Goal: Transaction & Acquisition: Book appointment/travel/reservation

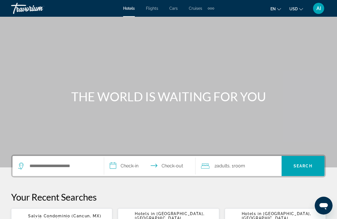
click at [125, 159] on input "**********" at bounding box center [151, 167] width 94 height 22
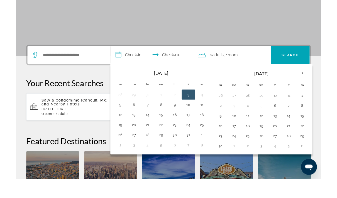
scroll to position [115, 0]
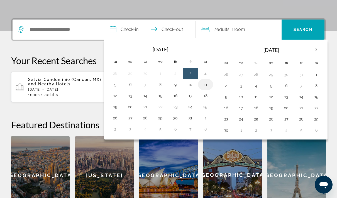
click at [207, 101] on button "11" at bounding box center [205, 105] width 9 height 8
click at [205, 112] on button "18" at bounding box center [205, 116] width 9 height 8
type input "**********"
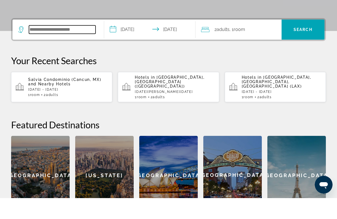
click at [43, 46] on input "Search hotel destination" at bounding box center [62, 50] width 67 height 8
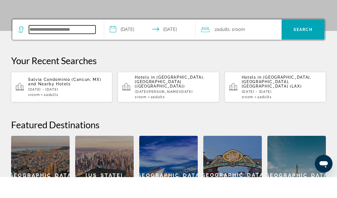
paste input "**********"
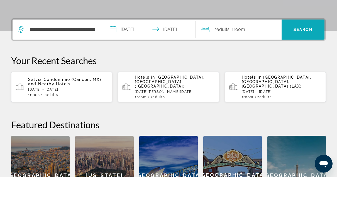
click at [300, 44] on span "Search" at bounding box center [302, 50] width 43 height 13
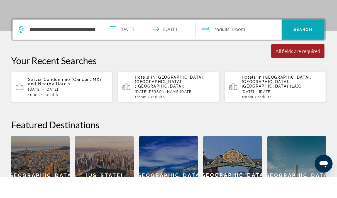
scroll to position [136, 0]
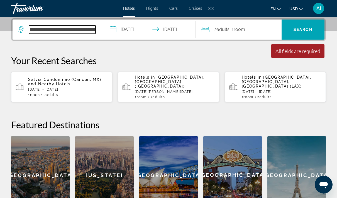
click at [66, 28] on input "**********" at bounding box center [62, 29] width 67 height 8
click at [92, 30] on input "**********" at bounding box center [62, 29] width 67 height 8
click at [36, 29] on input "**********" at bounding box center [62, 29] width 67 height 8
click at [91, 28] on input "**********" at bounding box center [62, 29] width 67 height 8
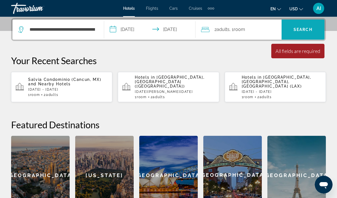
click at [303, 28] on span "Search" at bounding box center [302, 29] width 19 height 4
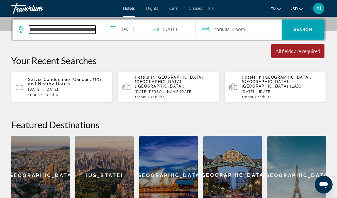
click at [90, 29] on input "**********" at bounding box center [62, 29] width 67 height 8
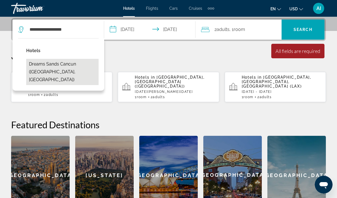
click at [60, 66] on button "Dreams Sands Cancun (Cancun, MX)" at bounding box center [62, 72] width 72 height 26
type input "**********"
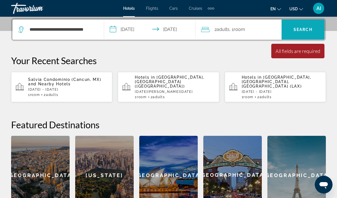
click at [305, 28] on span "Search" at bounding box center [302, 29] width 19 height 4
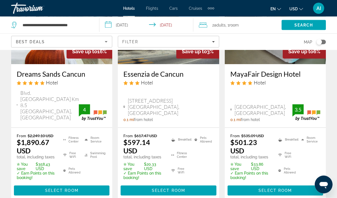
scroll to position [95, 0]
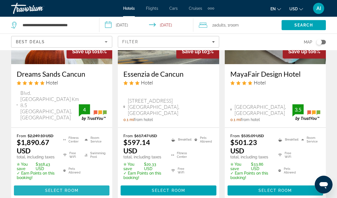
click at [64, 188] on span "Select Room" at bounding box center [61, 190] width 33 height 4
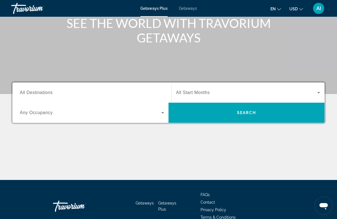
scroll to position [76, 0]
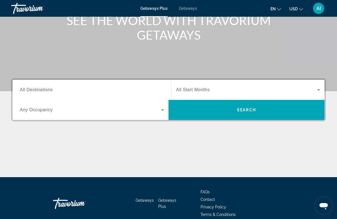
click at [44, 88] on span "All Destinations" at bounding box center [36, 89] width 33 height 5
click at [44, 88] on input "Destination All Destinations" at bounding box center [92, 90] width 144 height 7
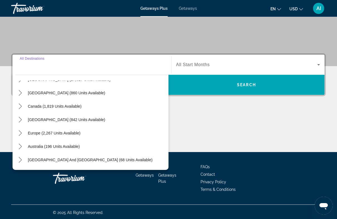
scroll to position [28, 0]
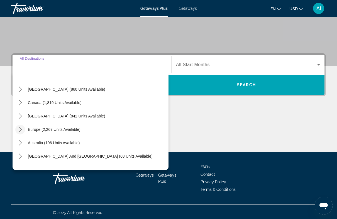
click at [21, 131] on icon "Toggle Europe (2,267 units available) submenu" at bounding box center [21, 129] width 6 height 6
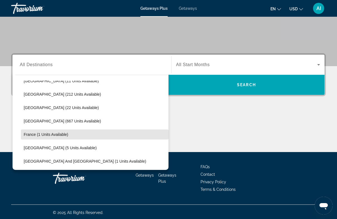
scroll to position [59, 0]
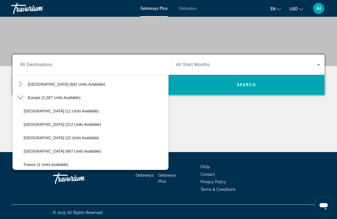
click at [189, 9] on span "Getaways" at bounding box center [188, 8] width 18 height 4
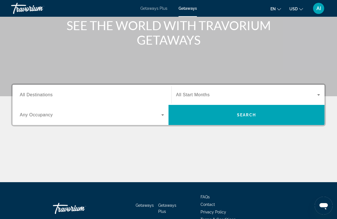
click at [50, 93] on span "All Destinations" at bounding box center [36, 94] width 33 height 5
click at [50, 93] on input "Destination All Destinations" at bounding box center [92, 95] width 144 height 7
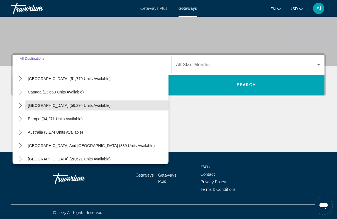
scroll to position [33, 0]
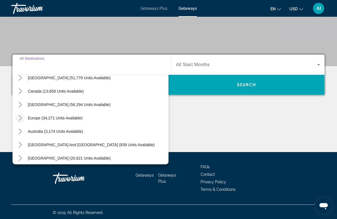
click at [21, 116] on icon "Toggle Europe (34,271 units available) submenu" at bounding box center [21, 118] width 6 height 6
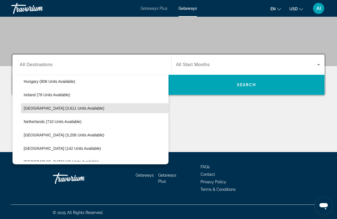
scroll to position [207, 0]
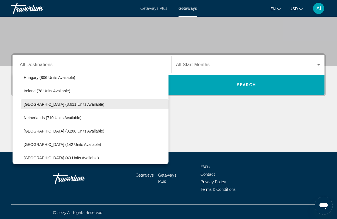
click at [42, 104] on span "[GEOGRAPHIC_DATA] (3,611 units available)" at bounding box center [64, 104] width 80 height 4
type input "**********"
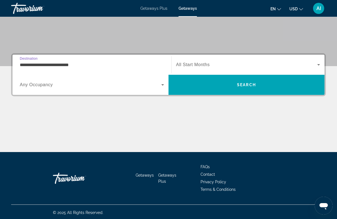
click at [55, 85] on span "Search widget" at bounding box center [90, 84] width 141 height 7
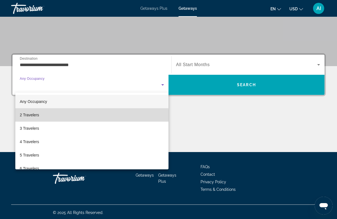
click at [34, 118] on mat-option "2 Travelers" at bounding box center [91, 114] width 153 height 13
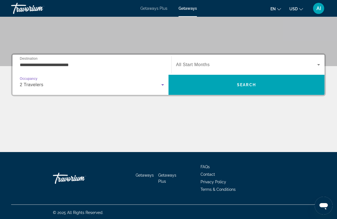
click at [200, 62] on span "Search widget" at bounding box center [246, 64] width 141 height 7
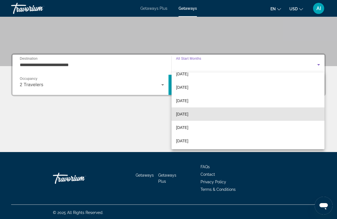
scroll to position [102, 0]
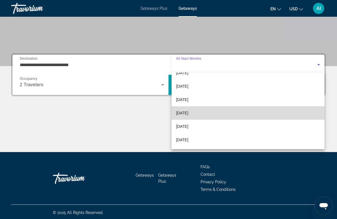
click at [200, 113] on mat-option "[DATE]" at bounding box center [247, 112] width 153 height 13
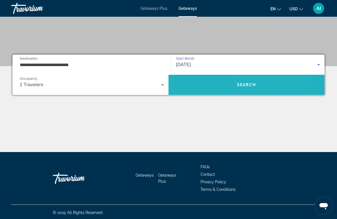
click at [259, 83] on span "Search" at bounding box center [246, 84] width 156 height 13
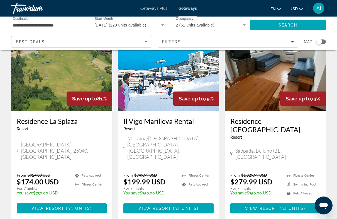
scroll to position [48, 0]
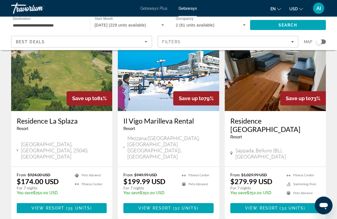
click at [64, 75] on img "Main content" at bounding box center [61, 66] width 101 height 89
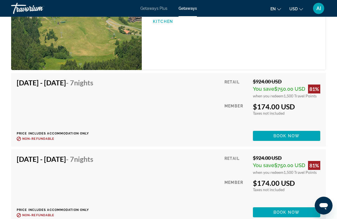
scroll to position [1955, 0]
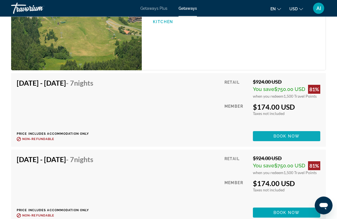
click at [285, 134] on span "Book now" at bounding box center [286, 136] width 26 height 4
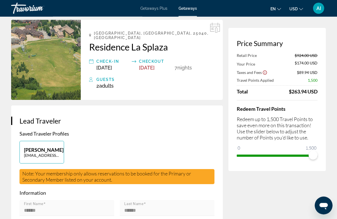
scroll to position [21, 0]
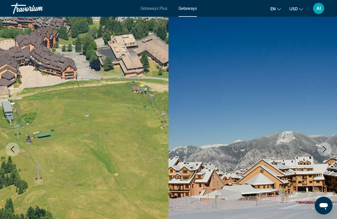
scroll to position [14, 0]
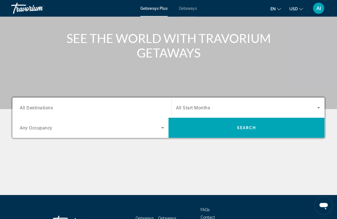
scroll to position [66, 0]
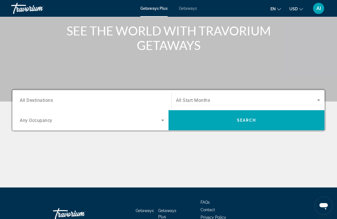
click at [50, 99] on span "All Destinations" at bounding box center [36, 99] width 33 height 5
click at [50, 99] on input "Destination All Destinations" at bounding box center [92, 100] width 144 height 7
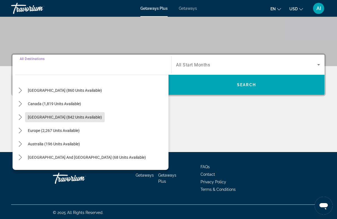
scroll to position [27, 0]
click at [20, 129] on icon "Toggle Europe (2,267 units available) submenu" at bounding box center [21, 130] width 6 height 6
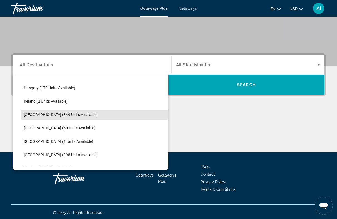
scroll to position [177, 0]
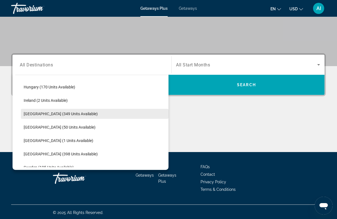
click at [50, 116] on span "[GEOGRAPHIC_DATA] (349 units available)" at bounding box center [61, 113] width 74 height 4
type input "**********"
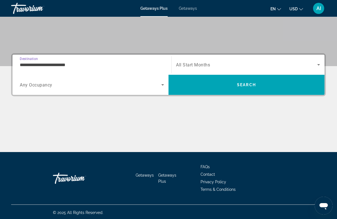
click at [136, 86] on span "Search widget" at bounding box center [90, 84] width 141 height 7
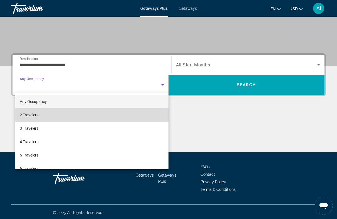
click at [42, 115] on mat-option "2 Travelers" at bounding box center [91, 114] width 153 height 13
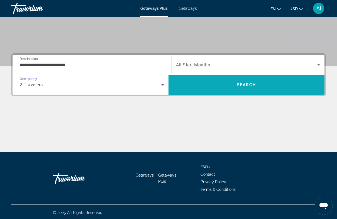
click at [243, 91] on span "Search" at bounding box center [246, 85] width 156 height 20
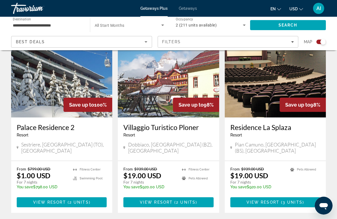
scroll to position [214, 0]
click at [62, 81] on img "Main content" at bounding box center [61, 72] width 101 height 89
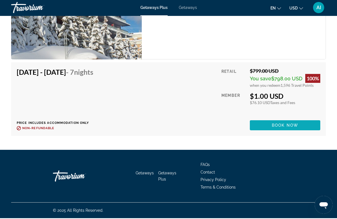
click at [291, 122] on span "Main content" at bounding box center [285, 125] width 70 height 13
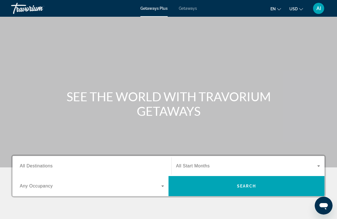
click at [186, 7] on span "Getaways" at bounding box center [188, 8] width 18 height 4
click at [40, 166] on span "All Destinations" at bounding box center [36, 165] width 33 height 5
click at [40, 166] on input "Destination All Destinations" at bounding box center [92, 166] width 144 height 7
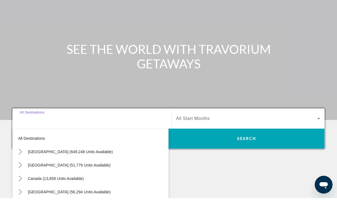
scroll to position [102, 0]
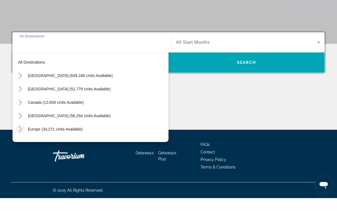
click at [21, 147] on icon "Toggle Europe (34,271 units available) submenu" at bounding box center [21, 150] width 6 height 6
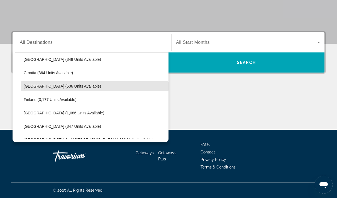
scroll to position [110, 0]
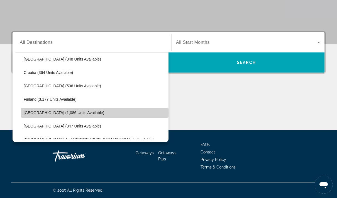
click at [34, 131] on span "[GEOGRAPHIC_DATA] (1,086 units available)" at bounding box center [64, 133] width 80 height 4
type input "**********"
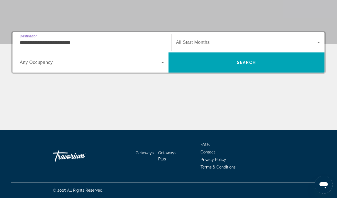
click at [208, 61] on span "All Start Months" at bounding box center [193, 63] width 34 height 5
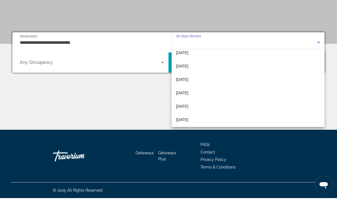
scroll to position [100, 0]
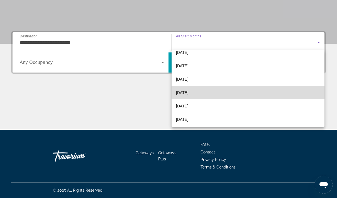
click at [193, 107] on mat-option "[DATE]" at bounding box center [247, 113] width 153 height 13
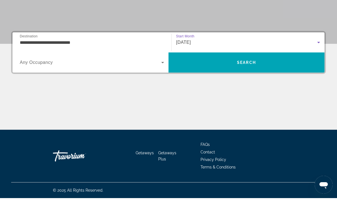
click at [161, 80] on icon "Search widget" at bounding box center [162, 83] width 7 height 7
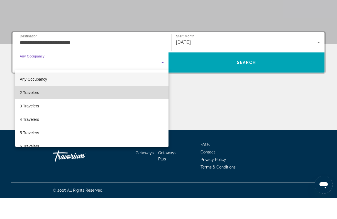
click at [46, 107] on mat-option "2 Travelers" at bounding box center [91, 113] width 153 height 13
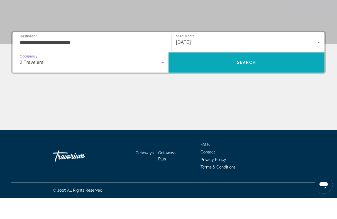
click at [272, 77] on span "Search" at bounding box center [246, 83] width 156 height 13
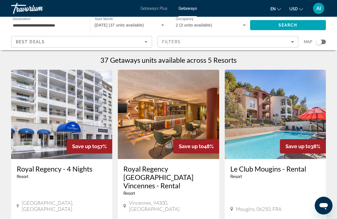
click at [131, 23] on span "July 2026 (37 units available)" at bounding box center [119, 25] width 49 height 4
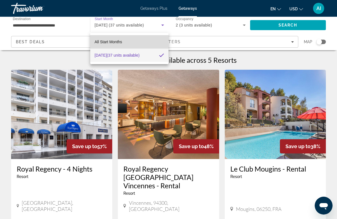
click at [117, 40] on span "All Start Months" at bounding box center [109, 42] width 28 height 4
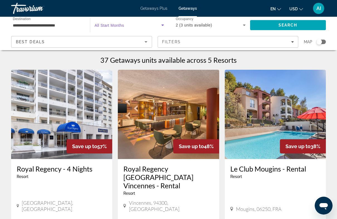
click at [144, 25] on span "Search widget" at bounding box center [128, 25] width 67 height 7
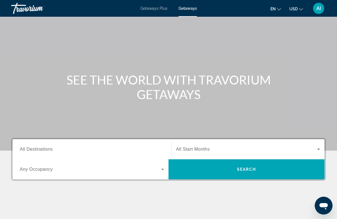
scroll to position [19, 0]
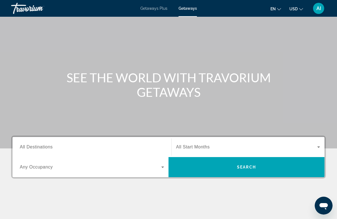
click at [56, 169] on span "Search widget" at bounding box center [90, 166] width 141 height 7
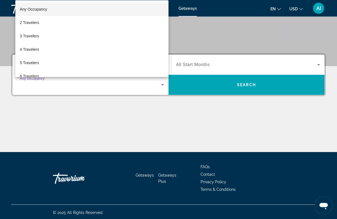
scroll to position [101, 0]
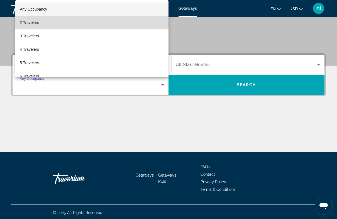
click at [38, 25] on span "2 Travelers" at bounding box center [29, 22] width 19 height 7
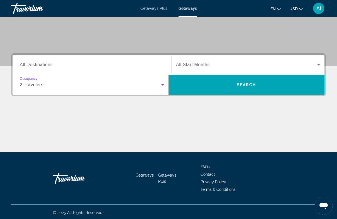
click at [34, 58] on div "Search widget" at bounding box center [92, 65] width 144 height 16
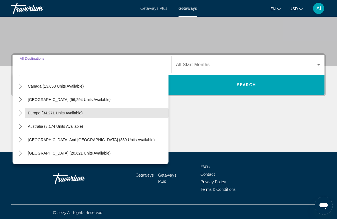
scroll to position [39, 0]
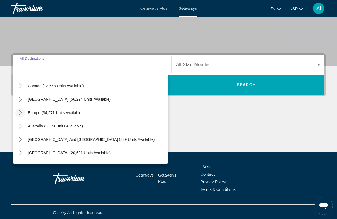
click at [23, 113] on mat-icon "Toggle Europe (34,271 units available) submenu" at bounding box center [20, 113] width 10 height 10
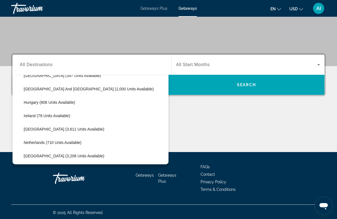
scroll to position [183, 0]
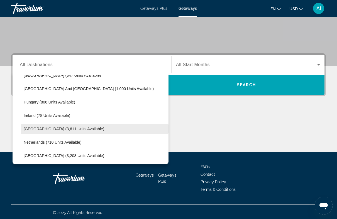
click at [55, 128] on span "[GEOGRAPHIC_DATA] (3,611 units available)" at bounding box center [64, 128] width 80 height 4
type input "**********"
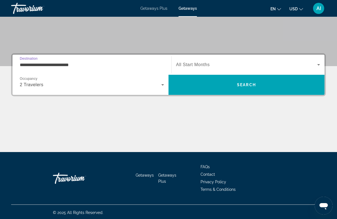
click at [210, 66] on span "Search widget" at bounding box center [246, 64] width 141 height 7
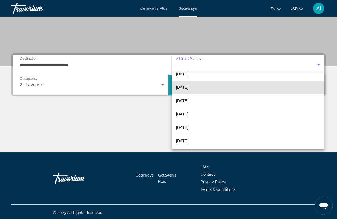
scroll to position [88, 0]
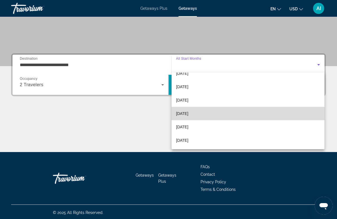
click at [194, 117] on mat-option "[DATE]" at bounding box center [247, 113] width 153 height 13
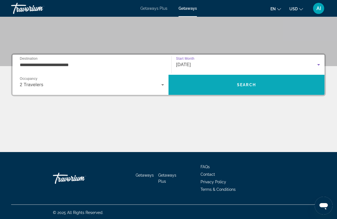
click at [246, 84] on span "Search" at bounding box center [246, 84] width 19 height 4
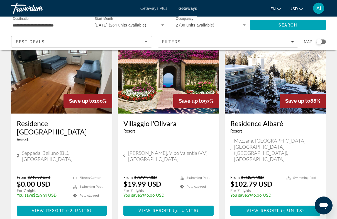
scroll to position [47, 0]
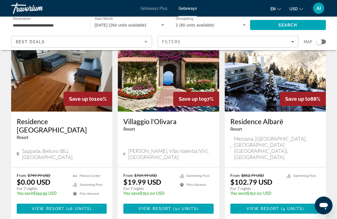
click at [77, 74] on img "Main content" at bounding box center [61, 67] width 101 height 89
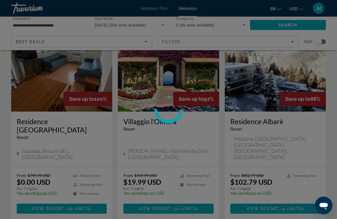
scroll to position [47, 0]
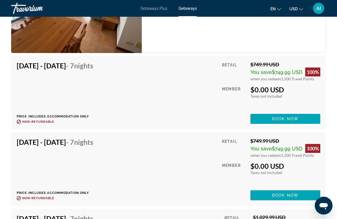
scroll to position [1213, 0]
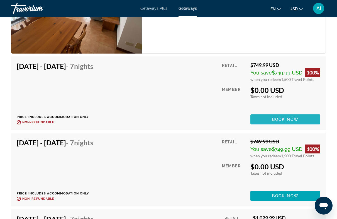
click at [295, 118] on span "Book now" at bounding box center [285, 119] width 26 height 4
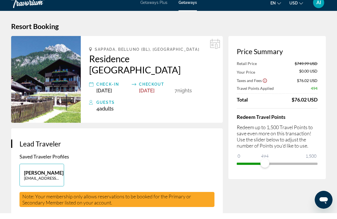
click at [265, 162] on div "Price Summary Retail Price $749.99 USD Your Price $0.00 USD Taxes and Fees $76.…" at bounding box center [276, 113] width 97 height 143
